Goal: Check status: Check status

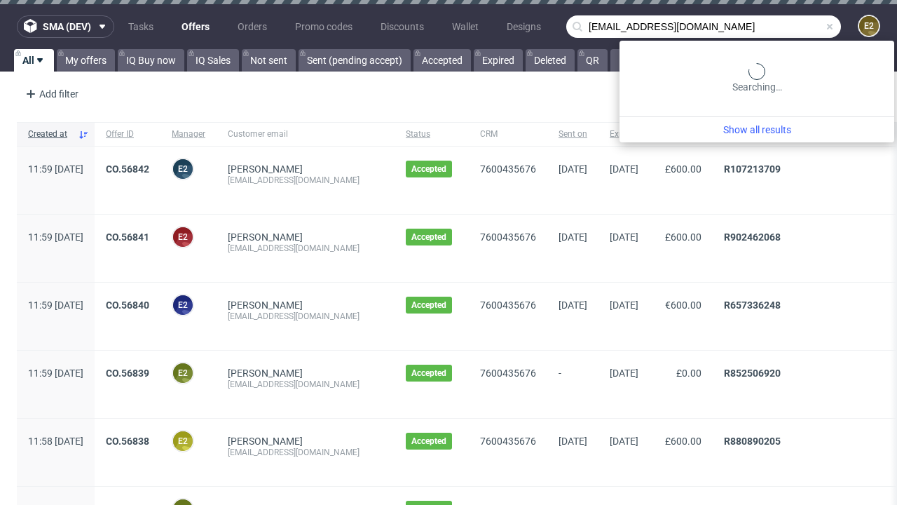
type input "[EMAIL_ADDRESS][DOMAIN_NAME]"
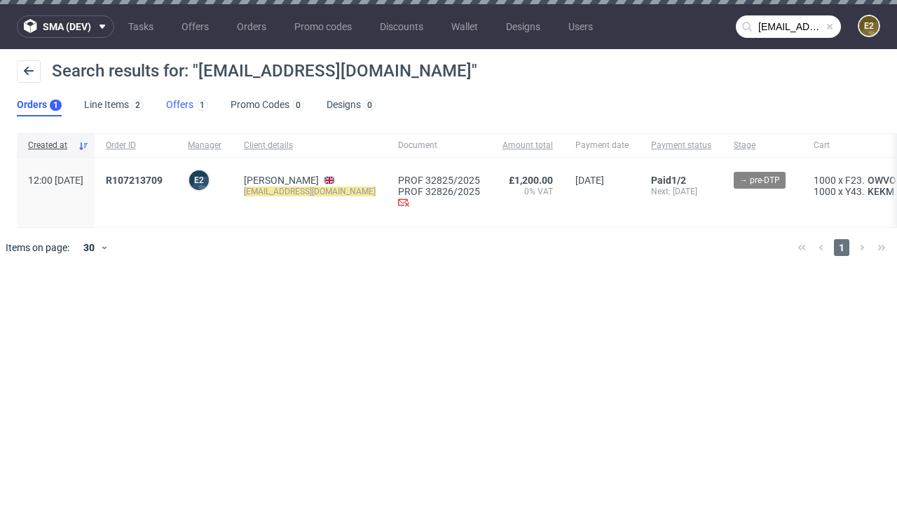
click at [187, 105] on link "Offers 1" at bounding box center [187, 105] width 42 height 22
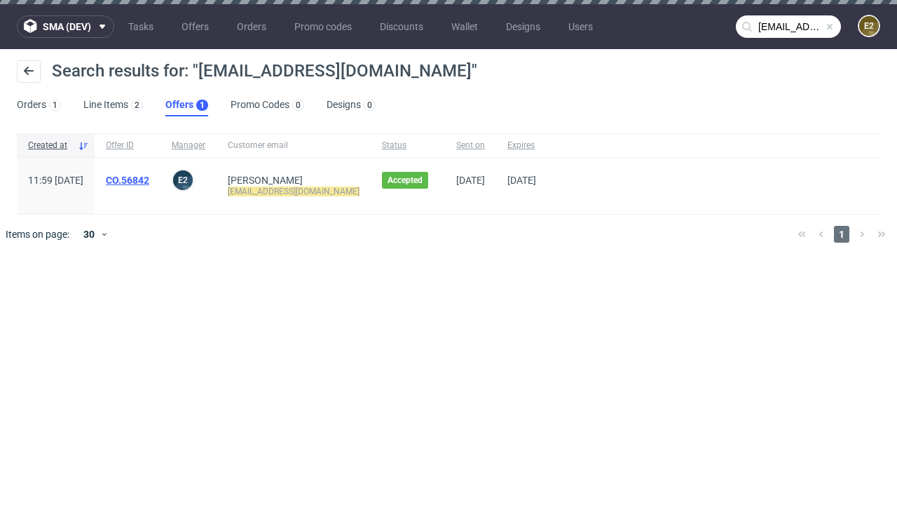
click at [149, 180] on link "CO.56842" at bounding box center [127, 180] width 43 height 11
